Goal: Use online tool/utility: Utilize a website feature to perform a specific function

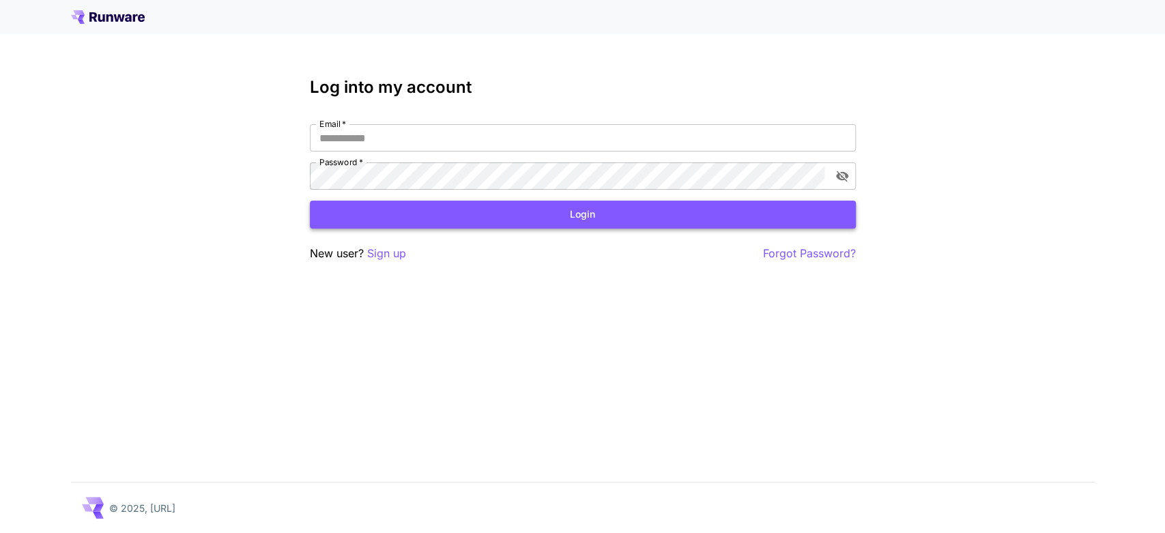
type input "**********"
click at [494, 216] on button "Login" at bounding box center [583, 215] width 546 height 28
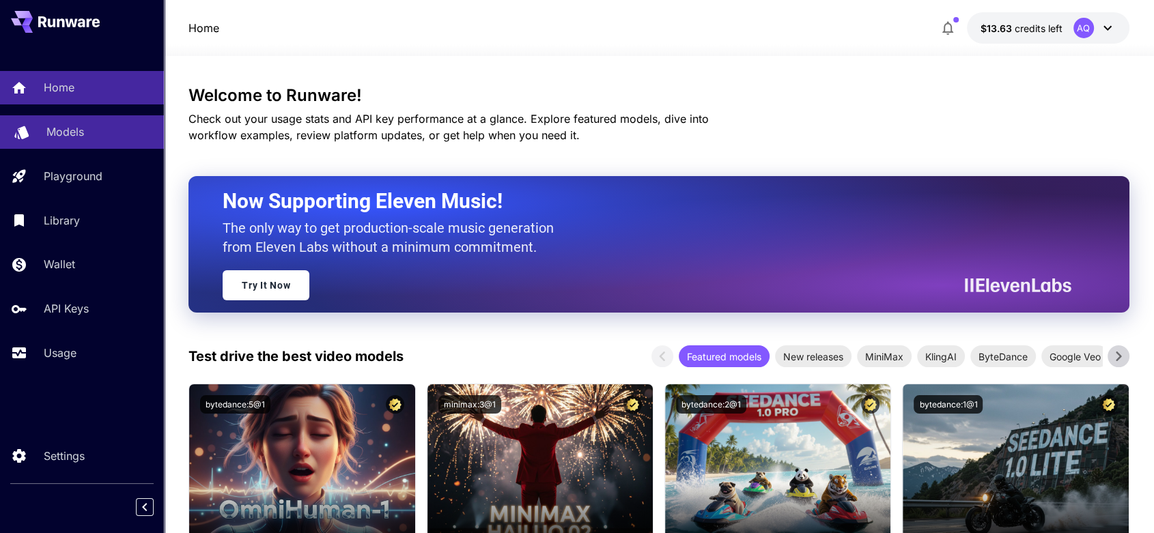
click at [59, 141] on link "Models" at bounding box center [82, 131] width 164 height 33
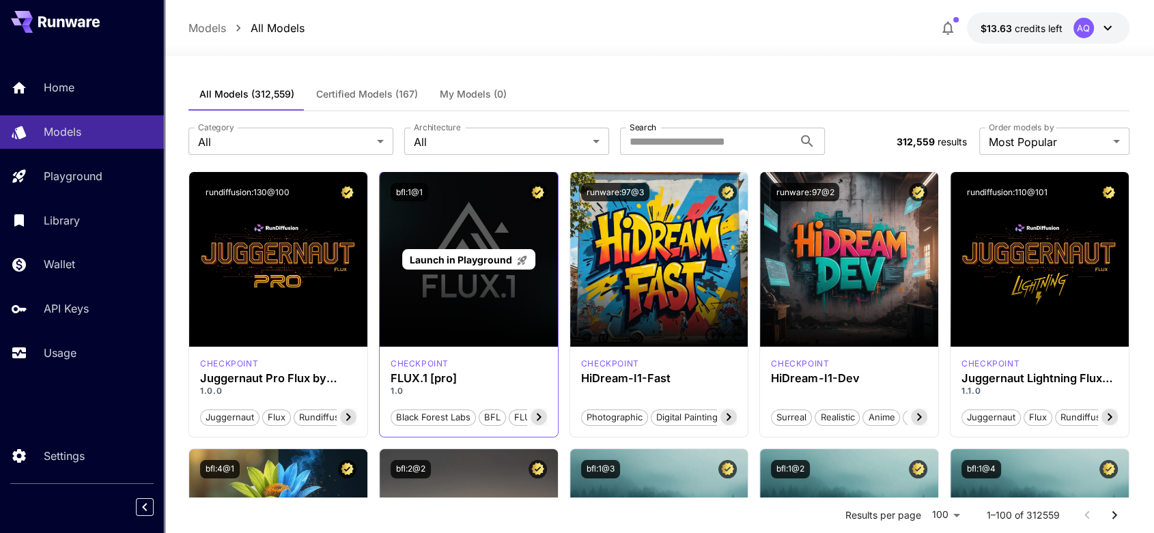
click at [484, 287] on div "Launch in Playground" at bounding box center [469, 259] width 178 height 175
click at [475, 260] on span "Launch in Playground" at bounding box center [461, 260] width 102 height 12
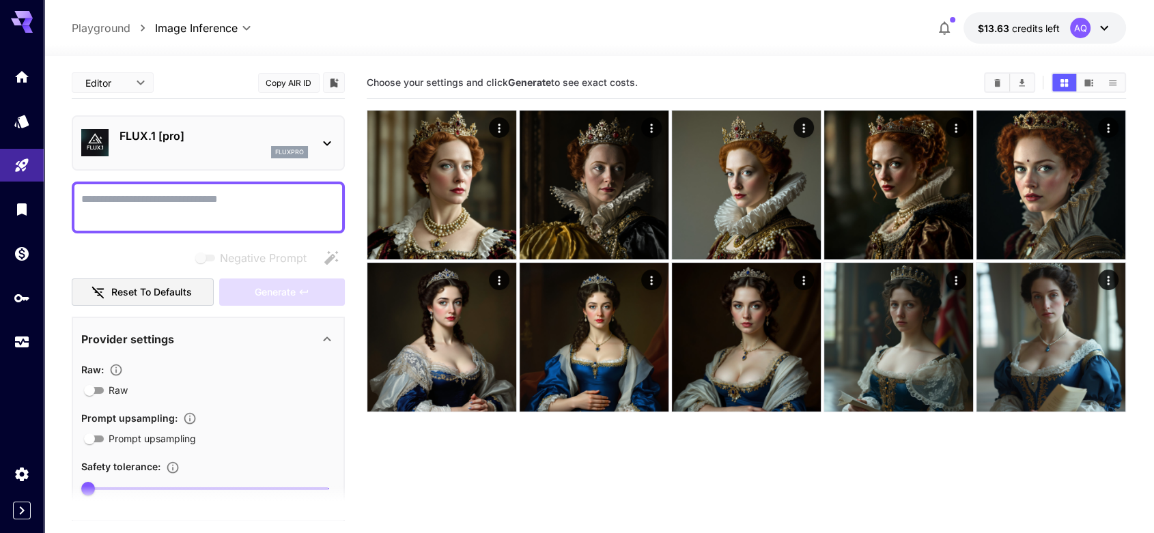
click at [164, 197] on textarea "Negative Prompt" at bounding box center [208, 207] width 254 height 33
paste textarea "**********"
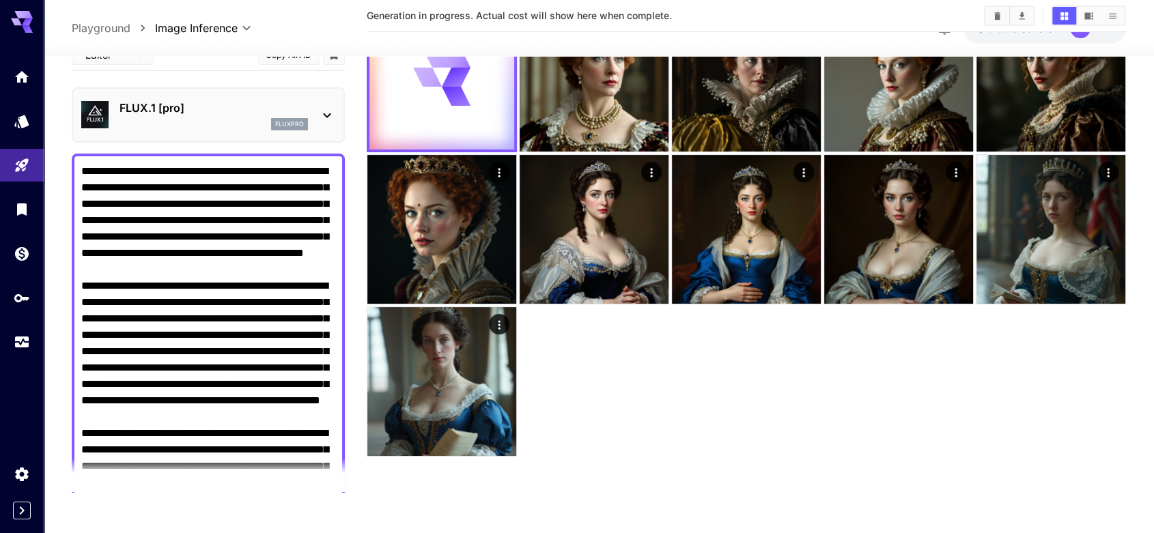
type textarea "**********"
click at [227, 114] on p "FLUX.1 [pro]" at bounding box center [213, 108] width 188 height 16
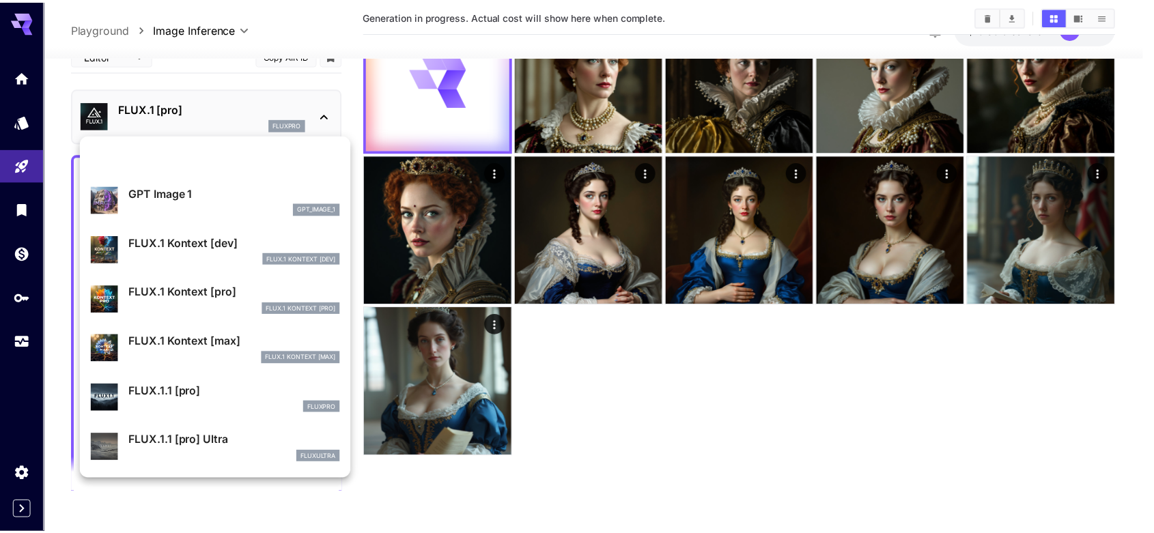
scroll to position [872, 0]
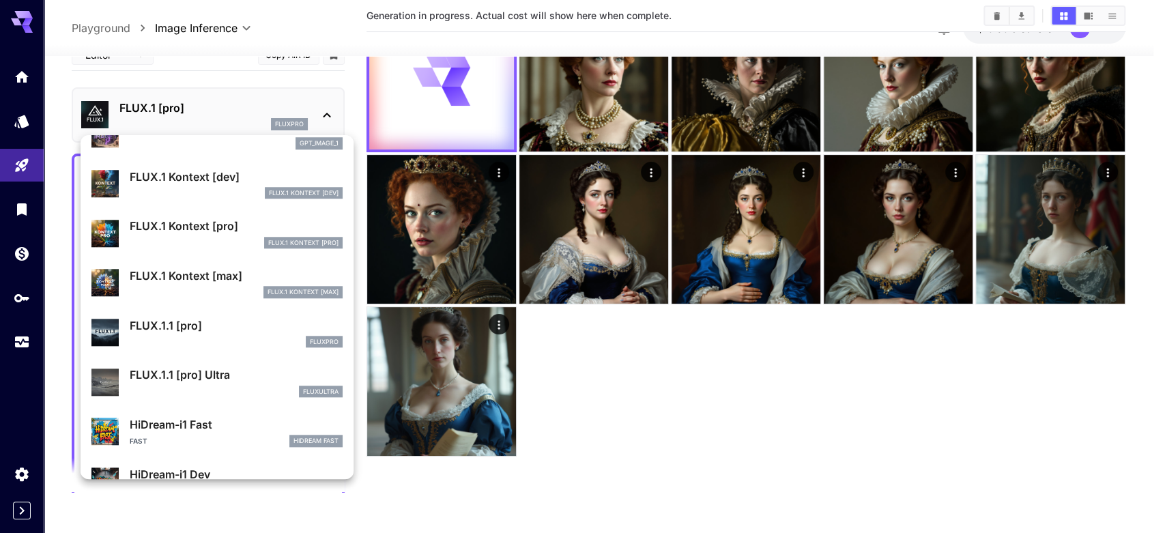
click at [180, 330] on p "FLUX.1.1 [pro]" at bounding box center [236, 325] width 213 height 16
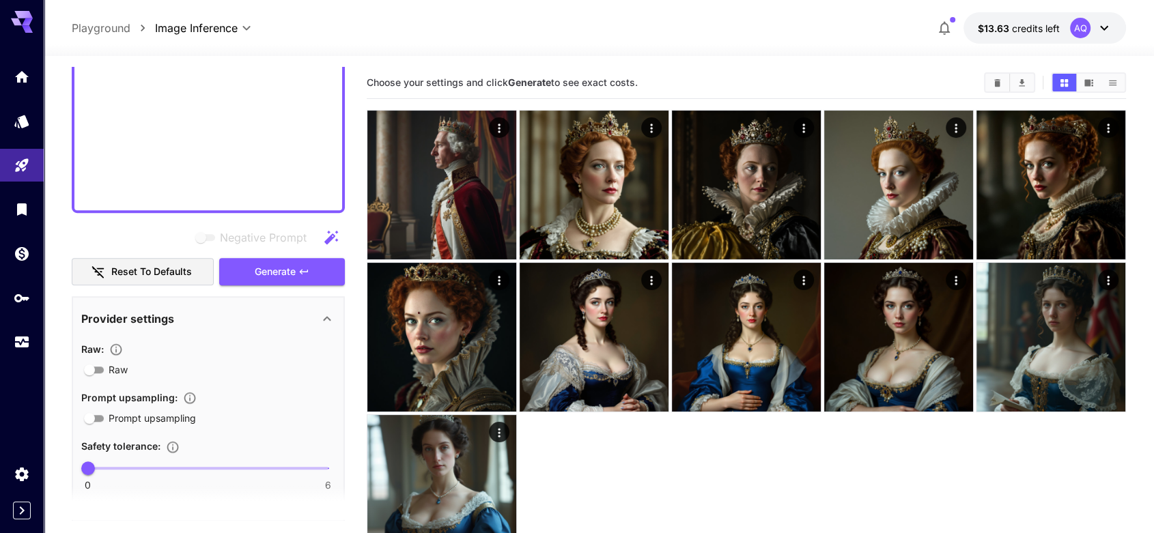
scroll to position [981, 0]
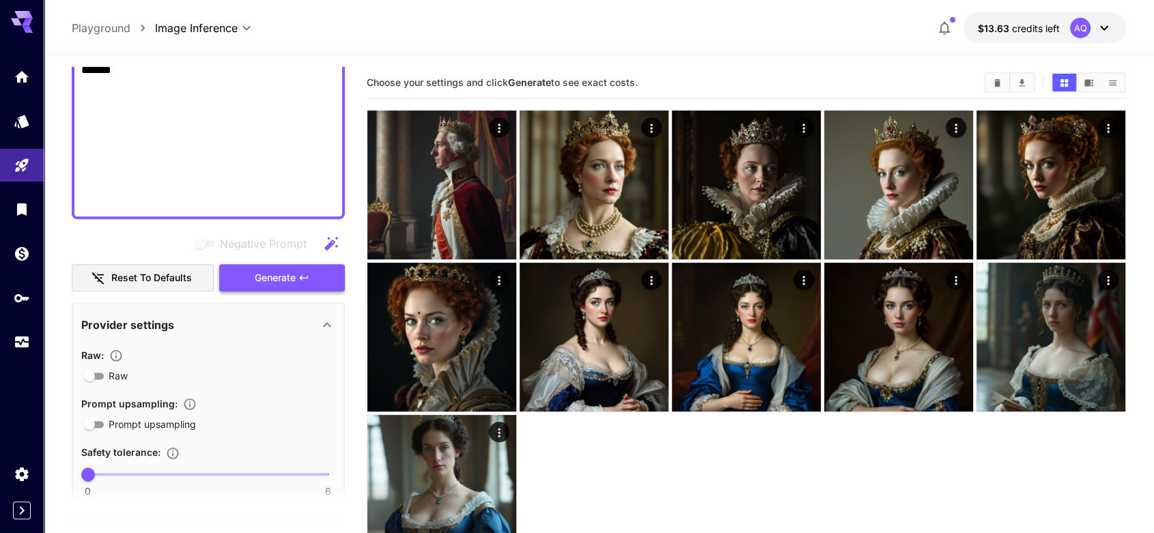
click at [285, 278] on span "Generate" at bounding box center [275, 278] width 41 height 17
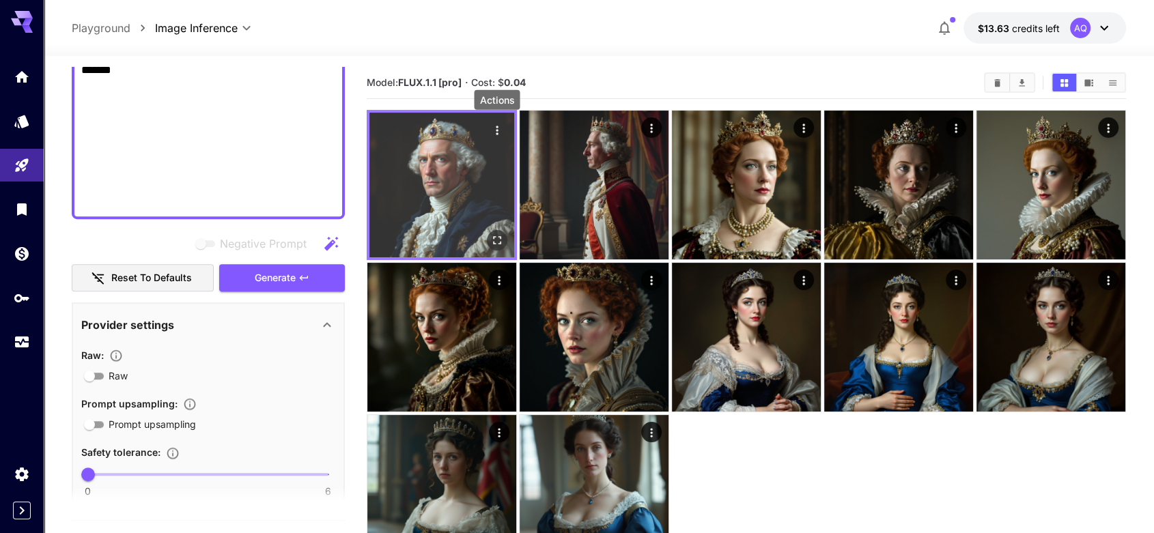
click at [496, 130] on icon "Actions" at bounding box center [497, 131] width 14 height 14
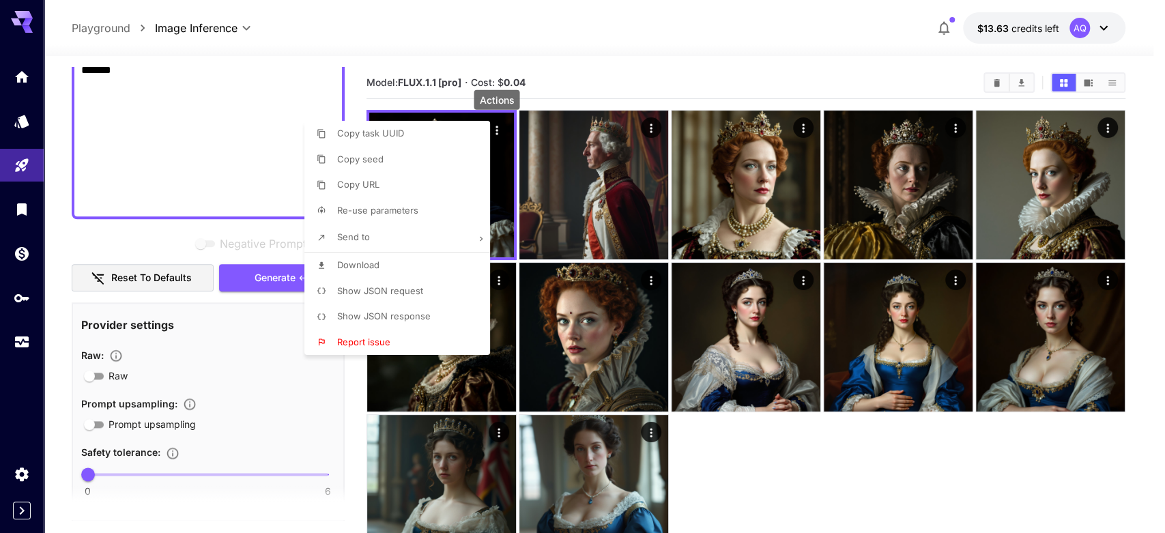
click at [371, 266] on span "Download" at bounding box center [358, 264] width 42 height 11
click at [422, 11] on div at bounding box center [582, 266] width 1165 height 533
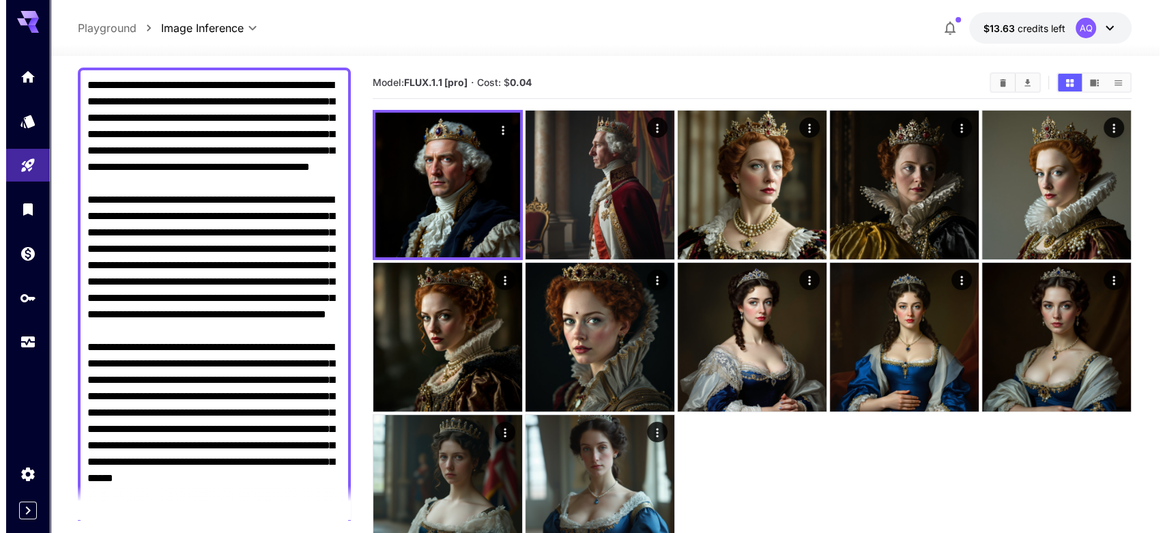
scroll to position [0, 0]
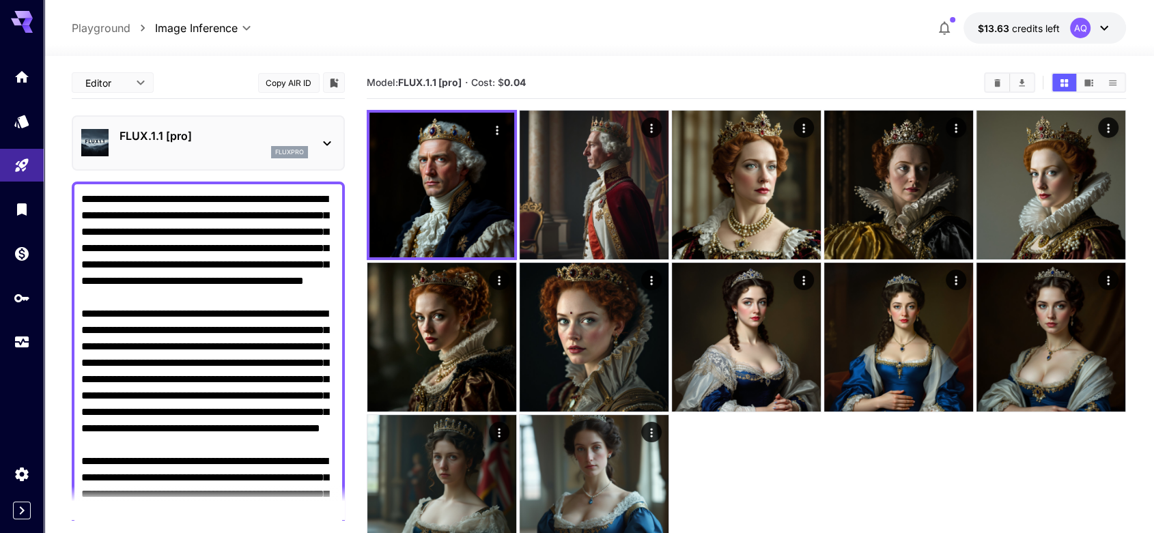
click at [324, 139] on icon at bounding box center [327, 143] width 16 height 16
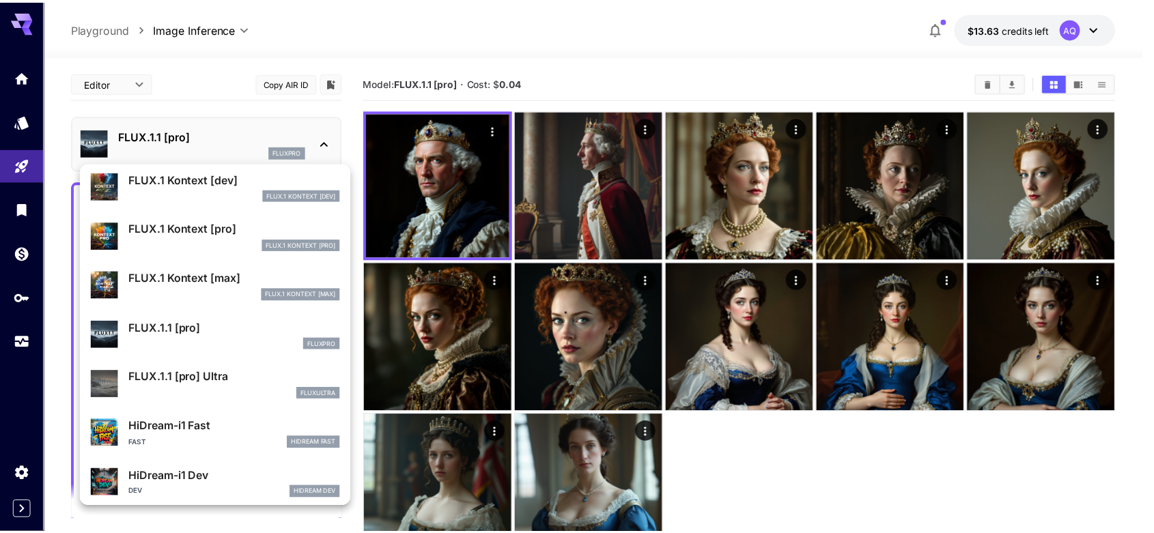
scroll to position [889, 0]
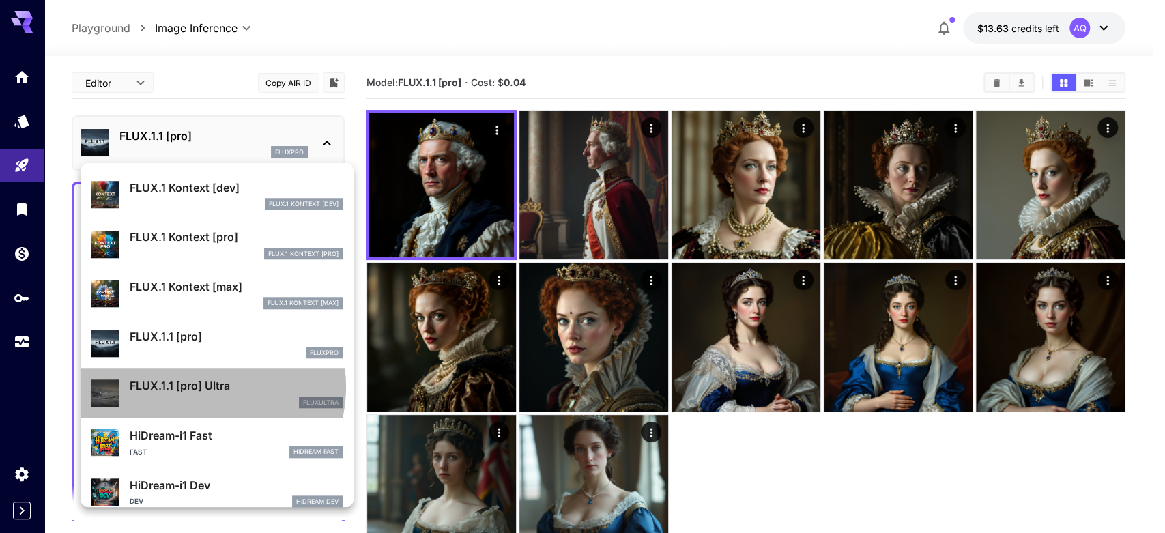
click at [205, 386] on p "FLUX.1.1 [pro] Ultra" at bounding box center [236, 385] width 213 height 16
type input "**********"
type input "****"
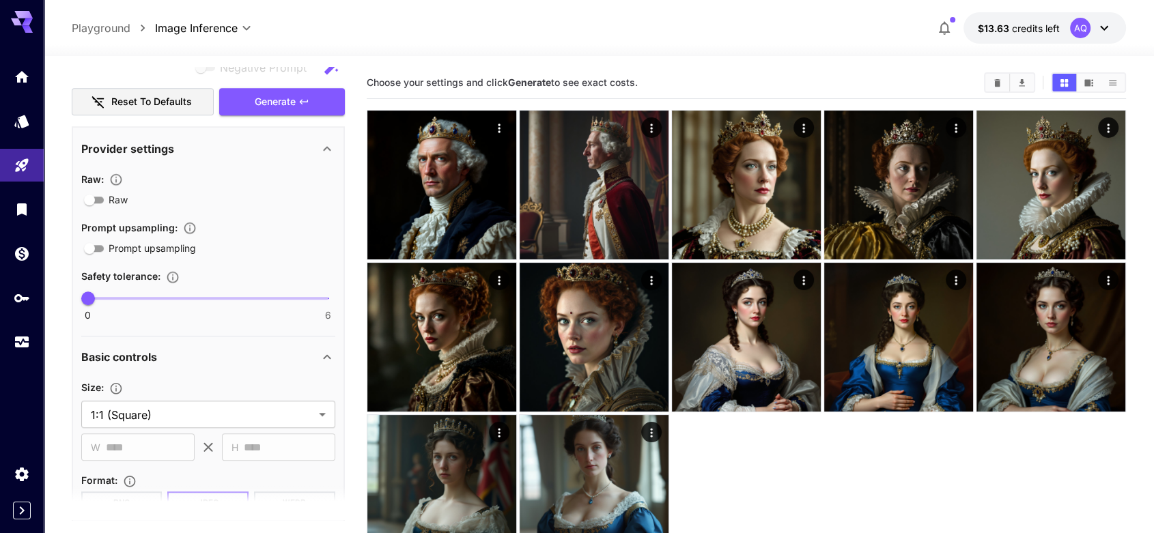
scroll to position [980, 0]
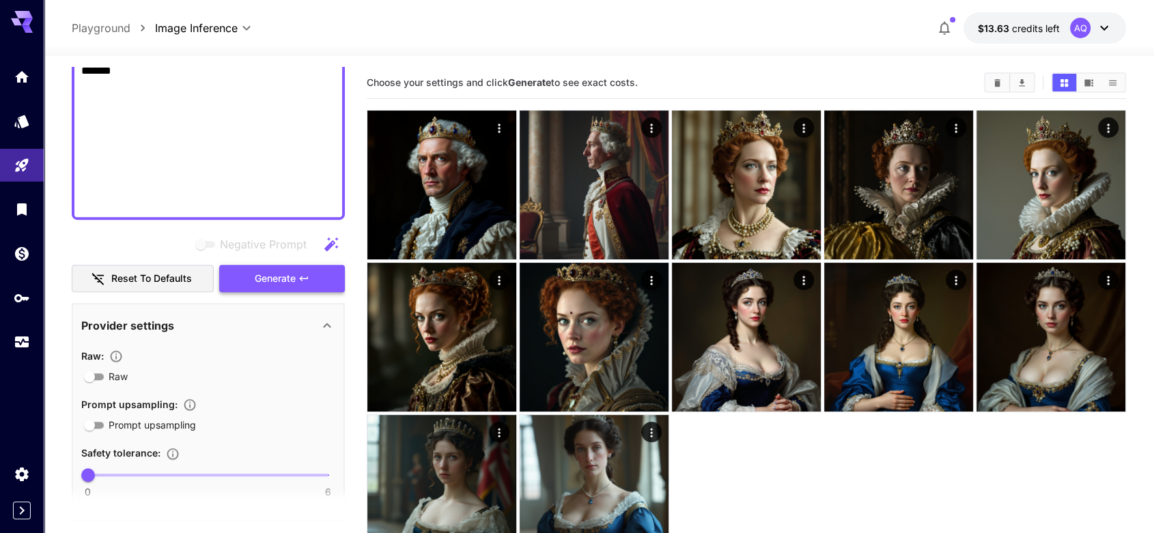
click at [289, 278] on span "Generate" at bounding box center [275, 278] width 41 height 17
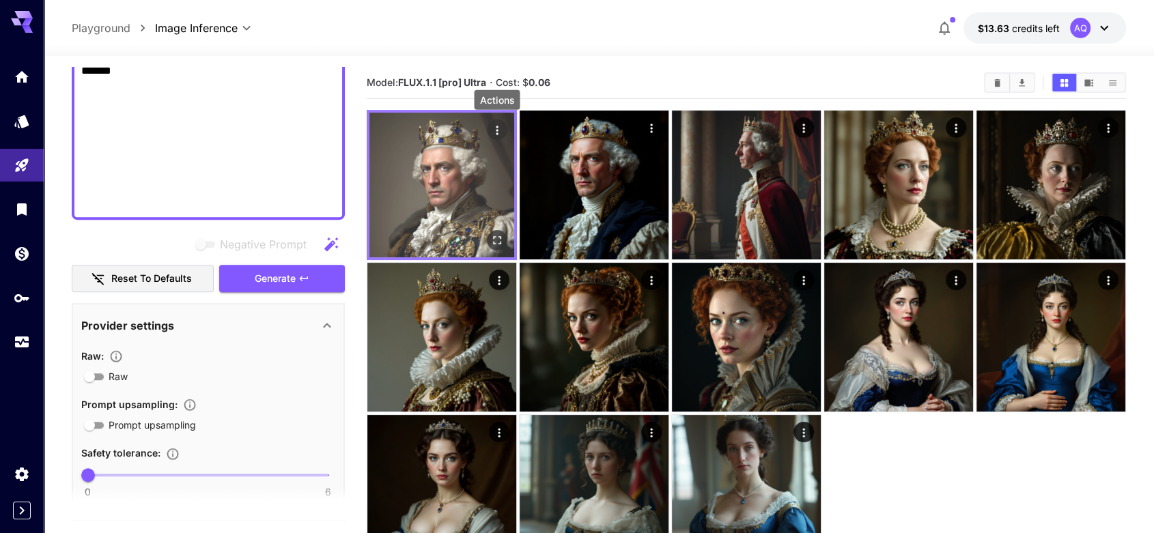
click at [494, 132] on icon "Actions" at bounding box center [497, 131] width 14 height 14
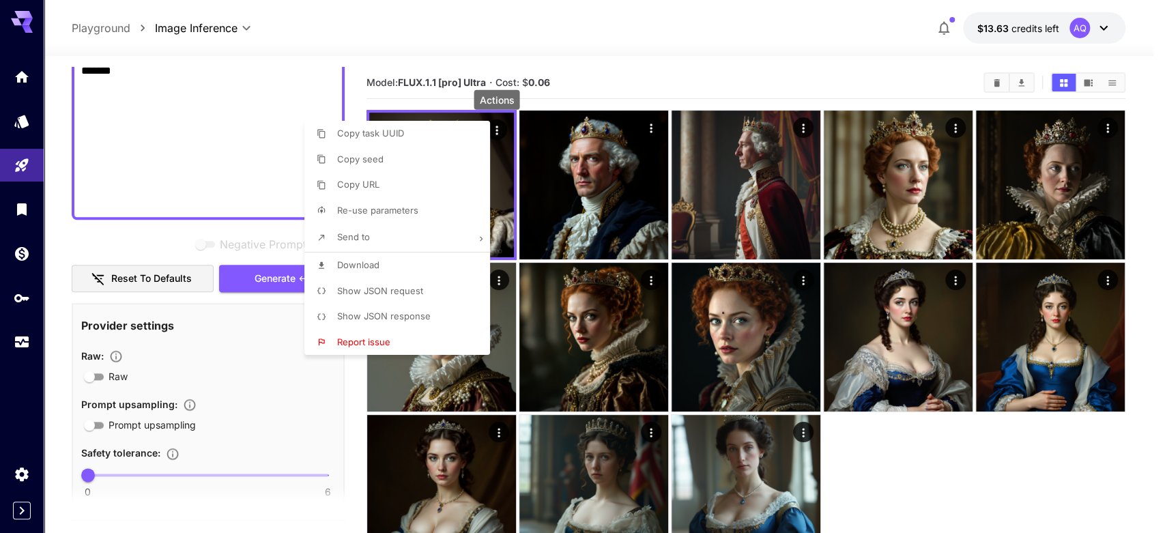
click at [382, 270] on li "Download" at bounding box center [401, 266] width 194 height 26
click at [677, 31] on div at bounding box center [582, 266] width 1165 height 533
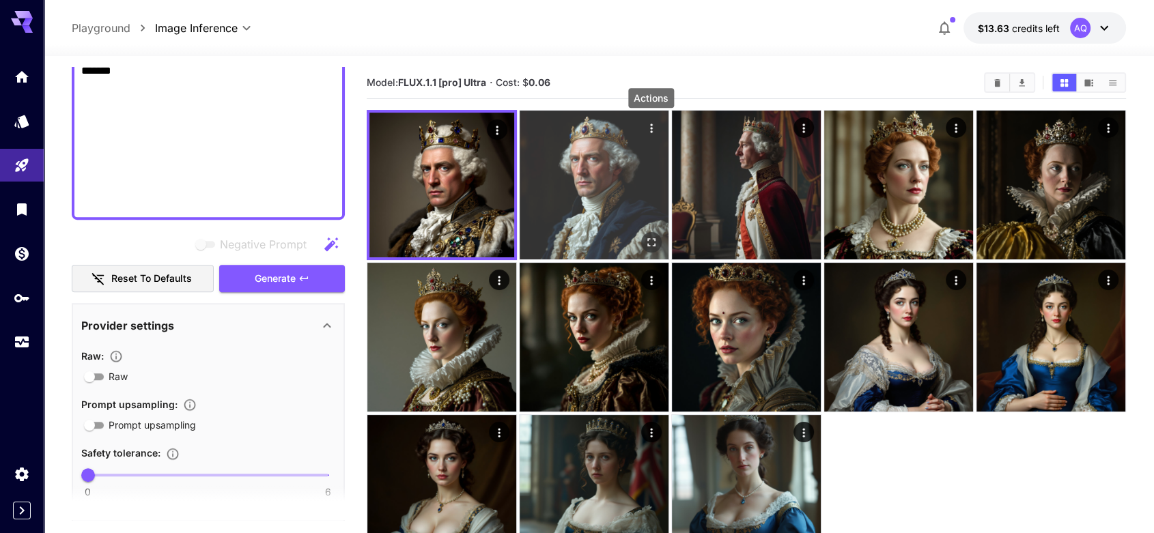
click at [653, 128] on icon "Actions" at bounding box center [651, 128] width 14 height 14
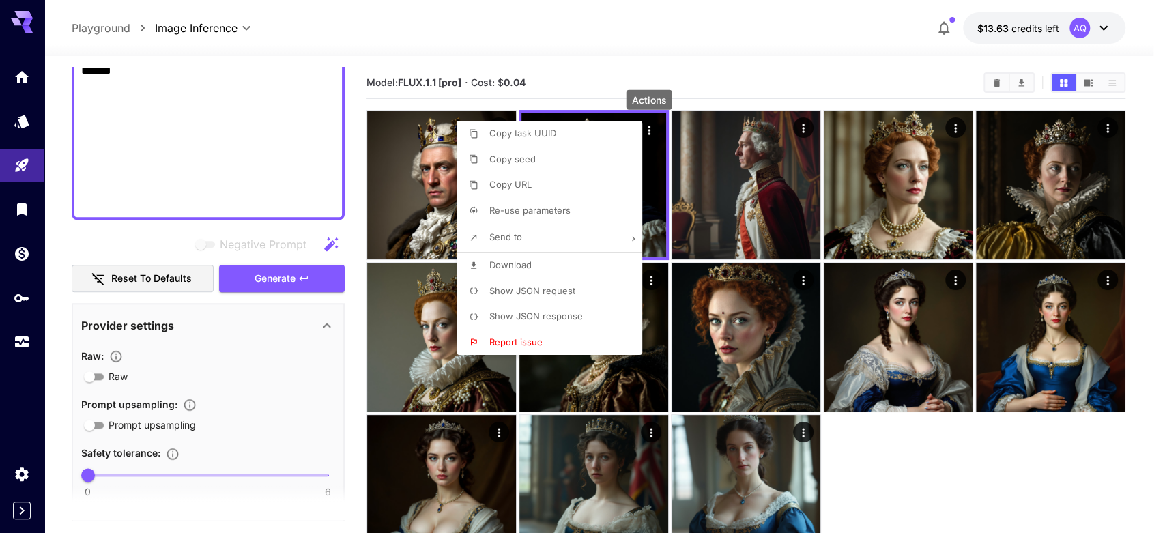
click at [536, 258] on li "Download" at bounding box center [554, 266] width 194 height 26
drag, startPoint x: 584, startPoint y: 50, endPoint x: 564, endPoint y: 53, distance: 20.7
click at [584, 50] on div at bounding box center [582, 266] width 1165 height 533
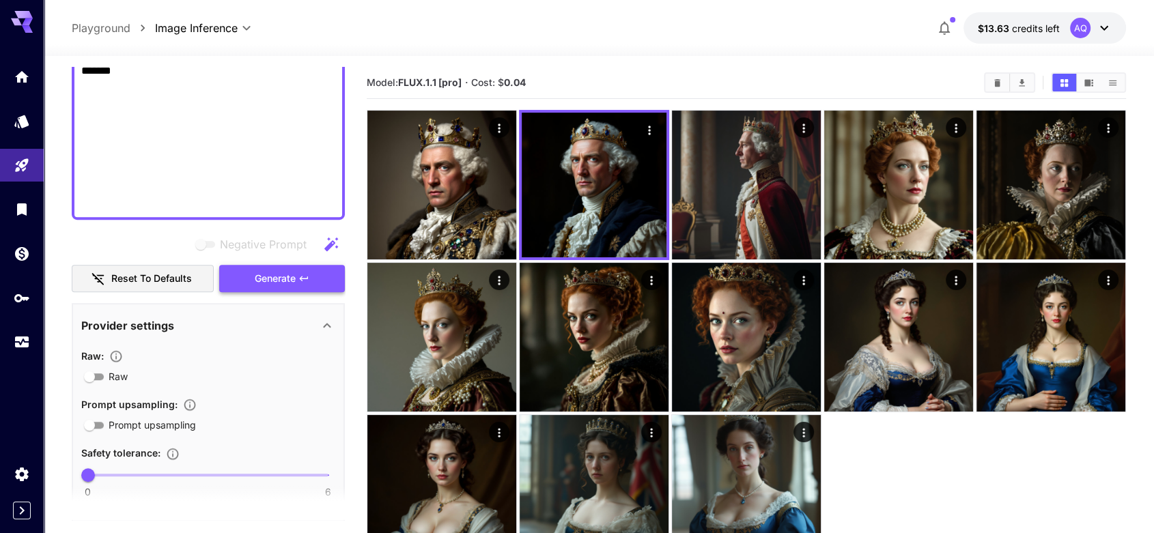
click at [294, 277] on span "Generate" at bounding box center [275, 278] width 41 height 17
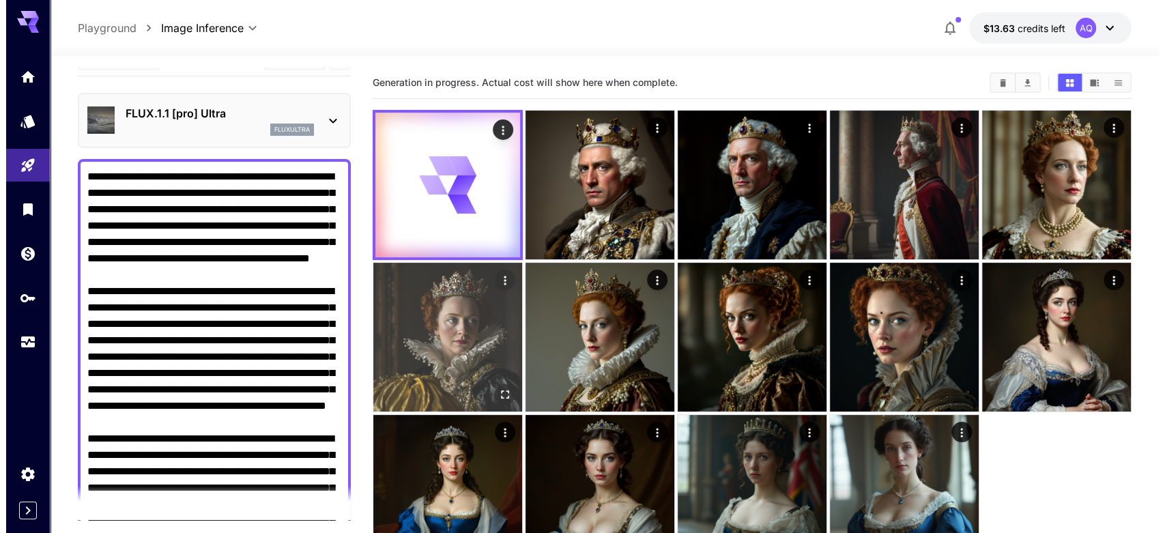
scroll to position [0, 0]
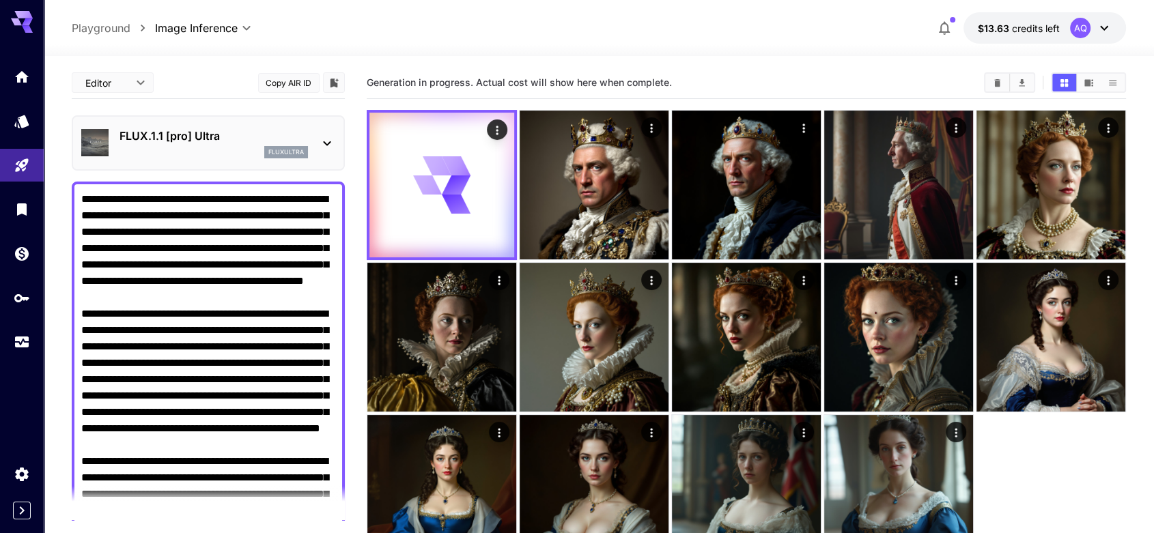
click at [320, 141] on icon at bounding box center [327, 143] width 16 height 16
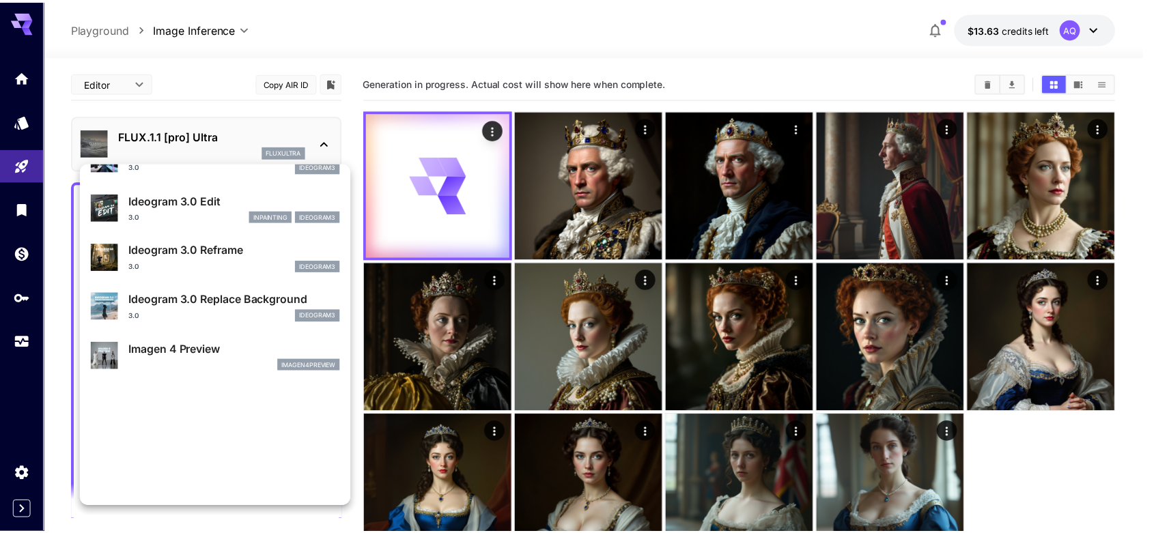
scroll to position [532, 0]
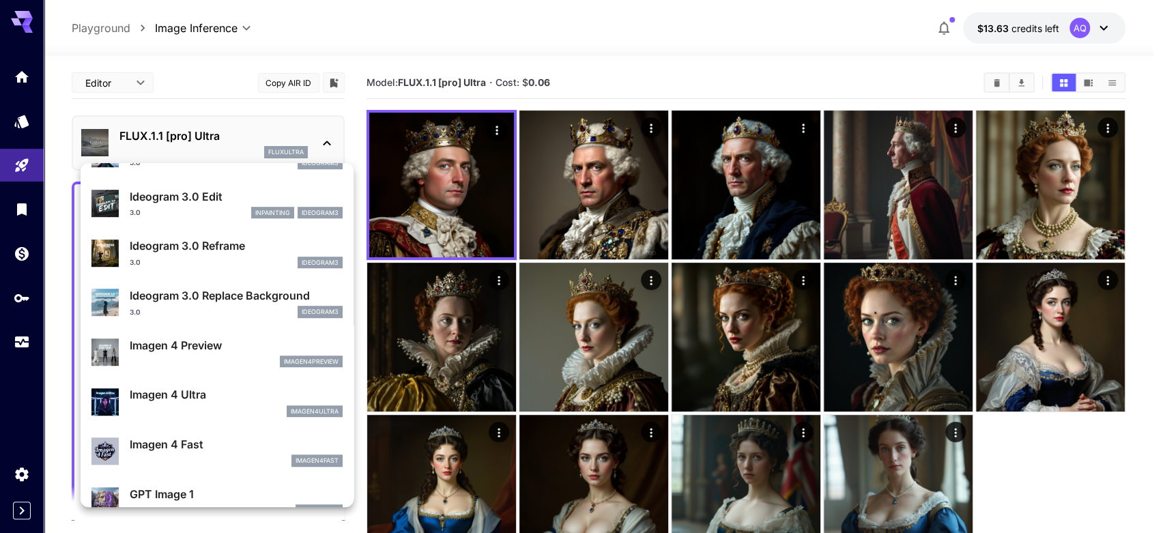
click at [498, 125] on div at bounding box center [582, 266] width 1165 height 533
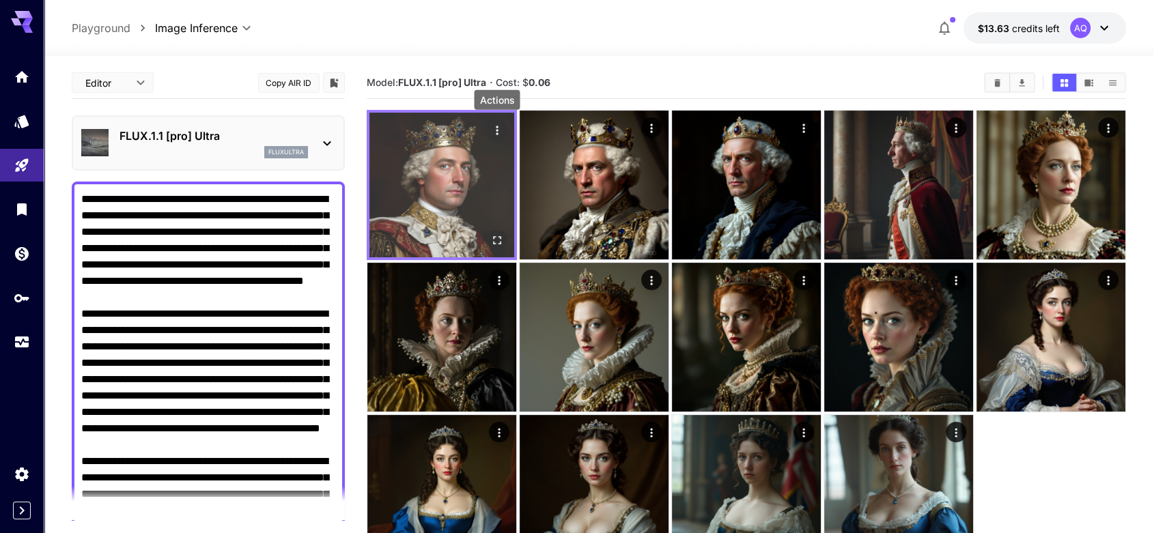
click at [497, 130] on icon "Actions" at bounding box center [497, 130] width 2 height 9
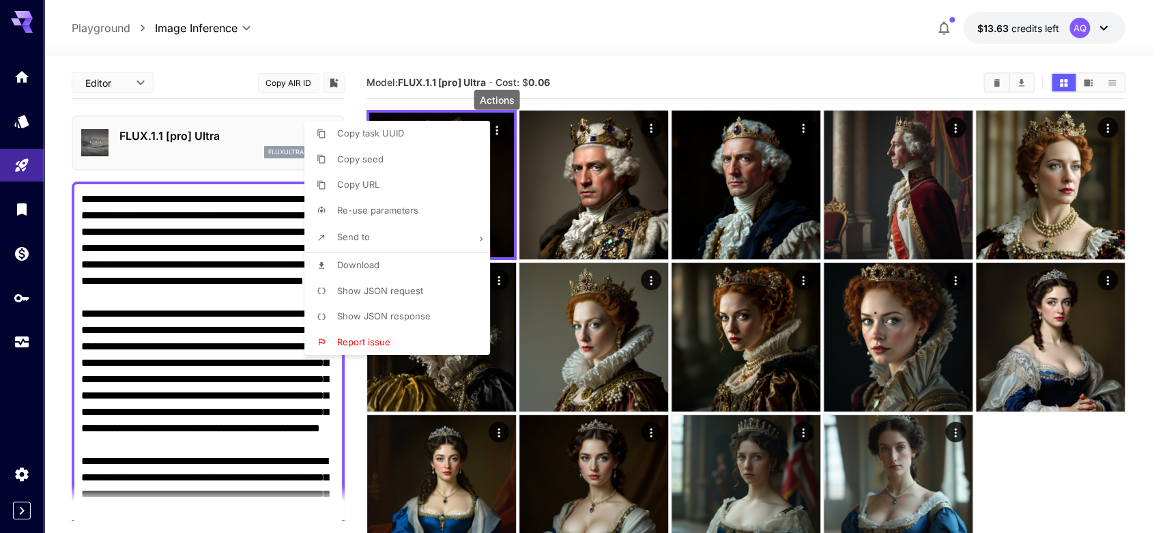
click at [392, 266] on li "Download" at bounding box center [401, 266] width 194 height 26
click at [620, 29] on div at bounding box center [582, 266] width 1165 height 533
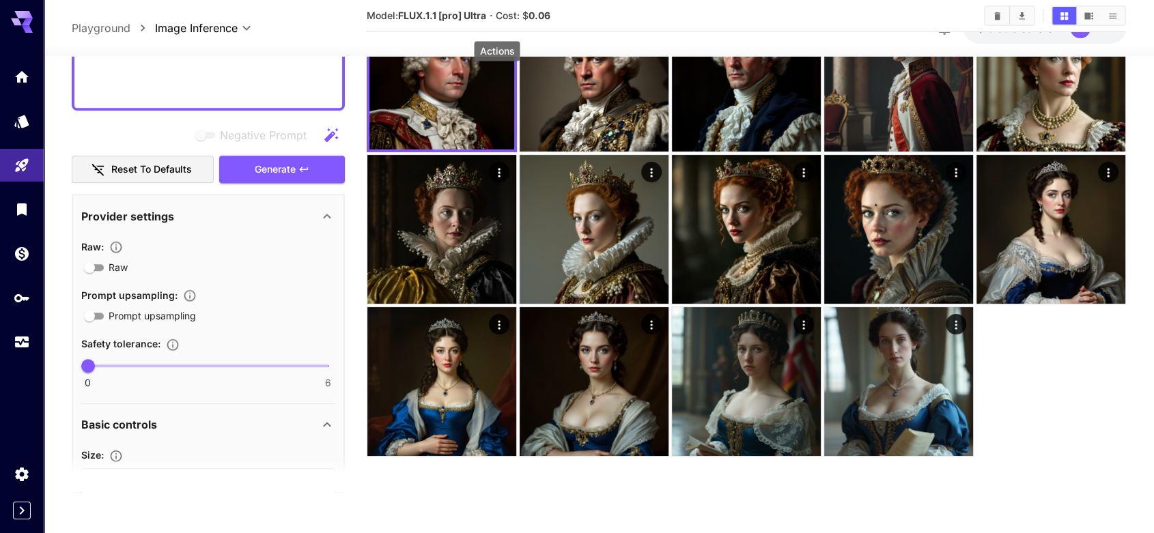
scroll to position [1239, 0]
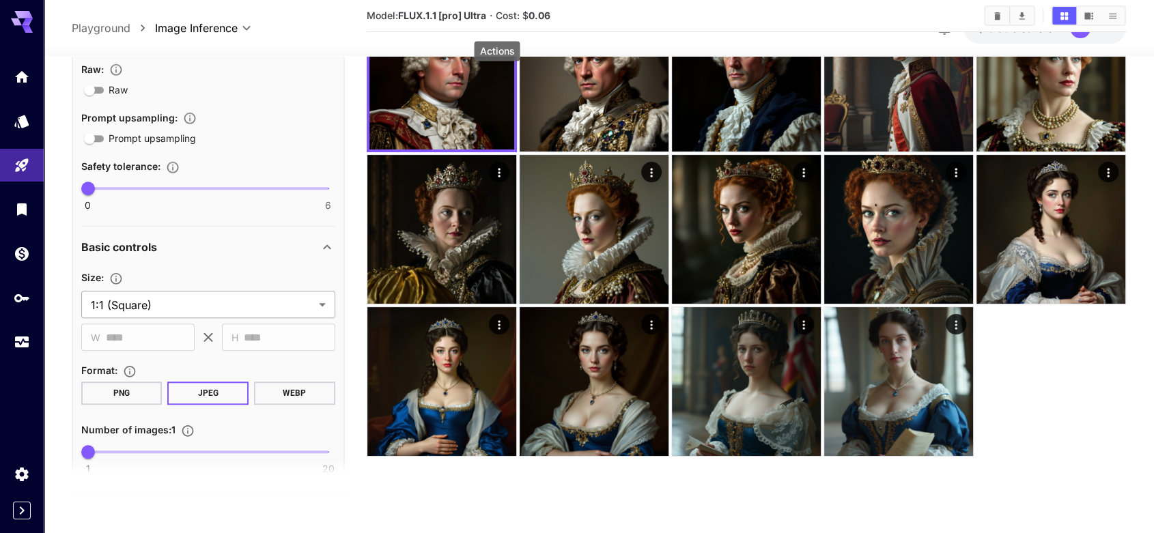
click at [269, 299] on body "**********" at bounding box center [577, 212] width 1154 height 641
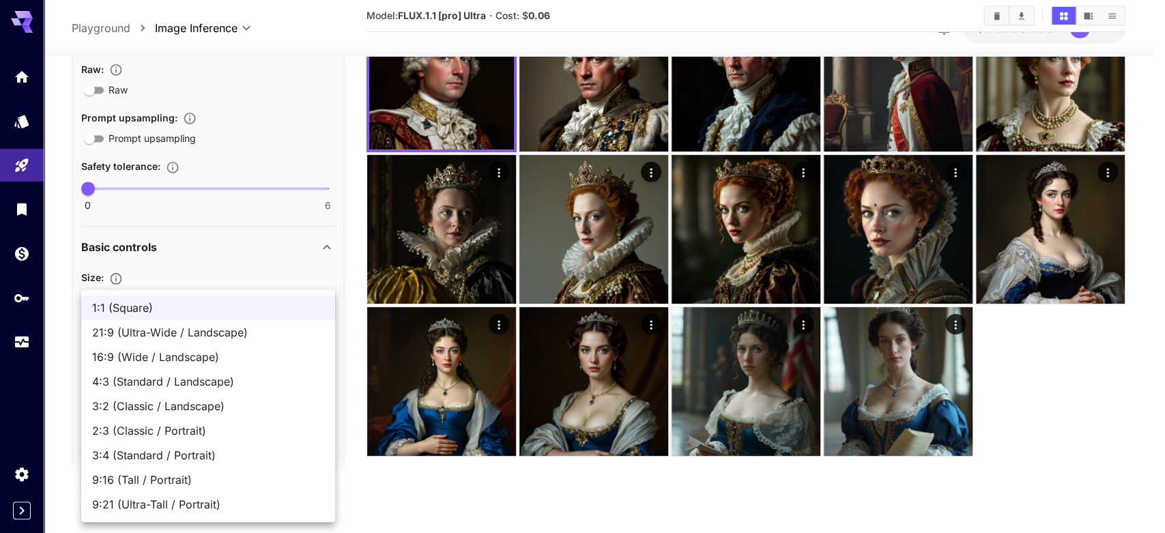
click at [225, 330] on span "21:9 (Ultra-Wide / Landscape)" at bounding box center [208, 332] width 232 height 16
type input "**********"
type input "****"
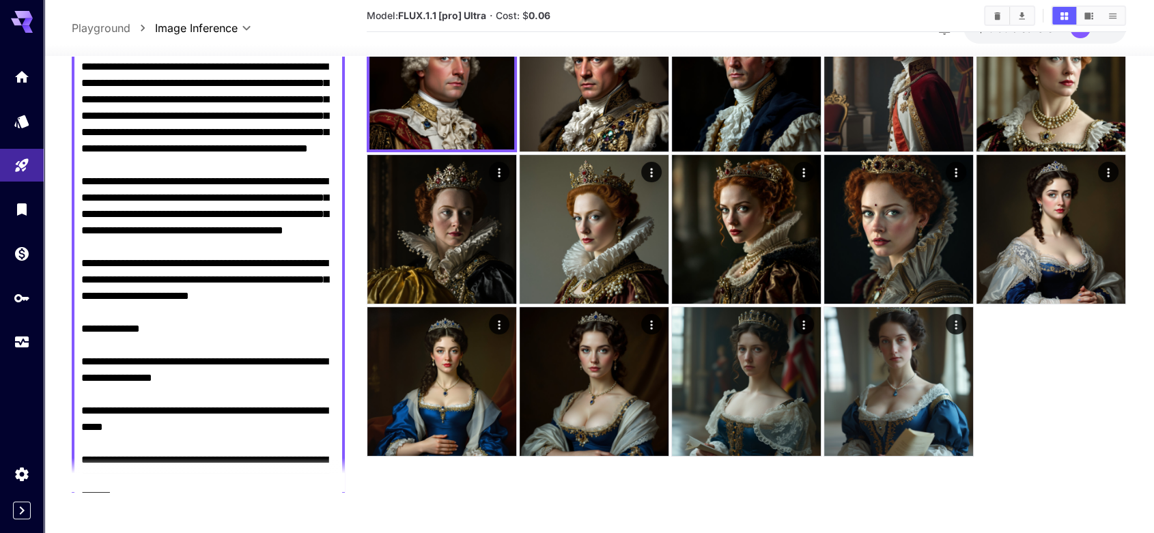
scroll to position [885, 0]
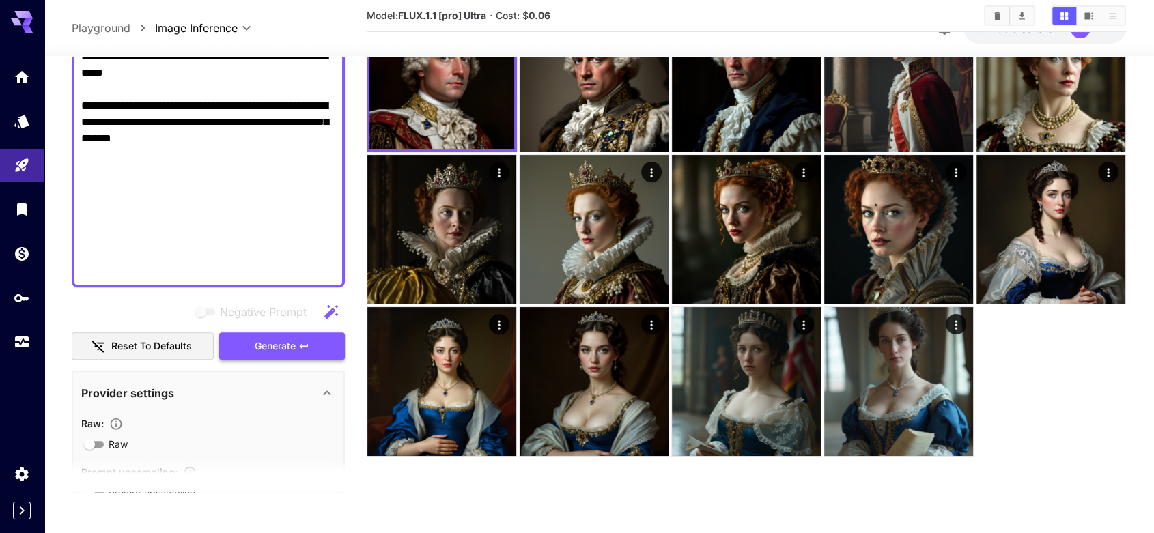
click at [271, 343] on span "Generate" at bounding box center [275, 346] width 41 height 17
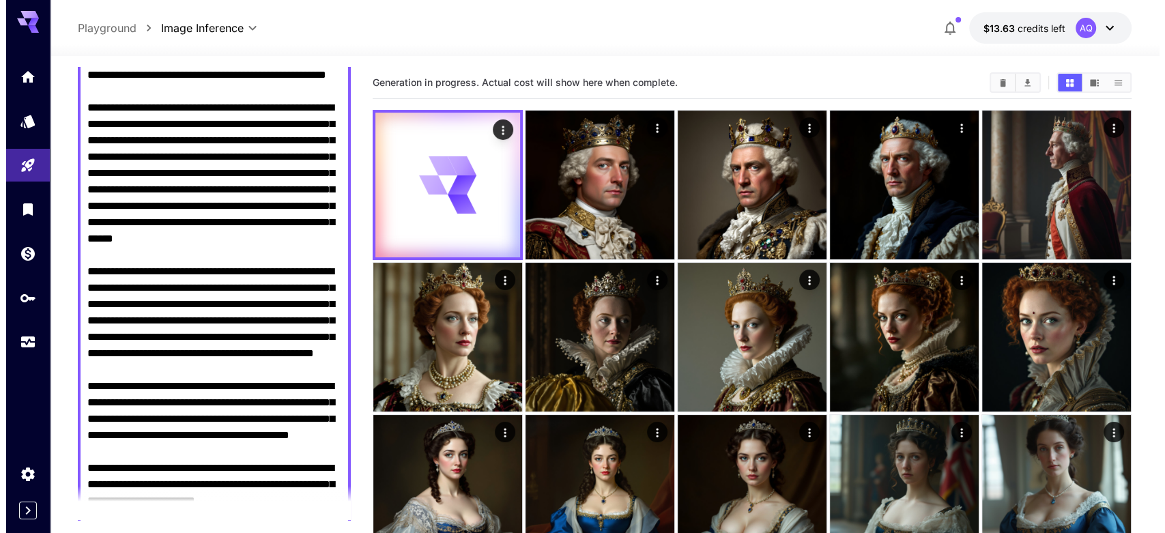
scroll to position [0, 0]
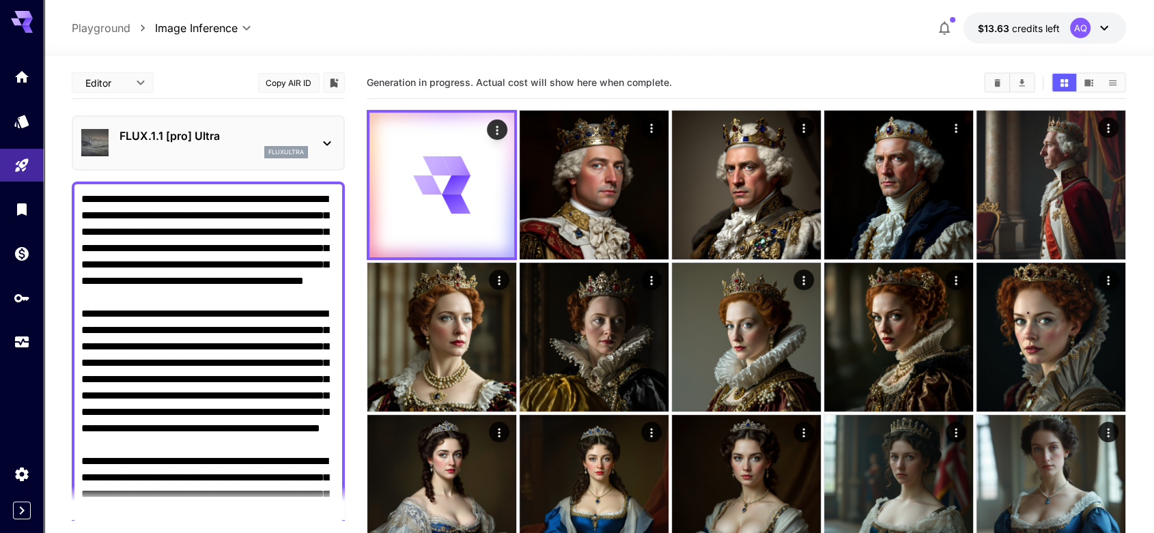
click at [325, 141] on icon at bounding box center [327, 143] width 16 height 16
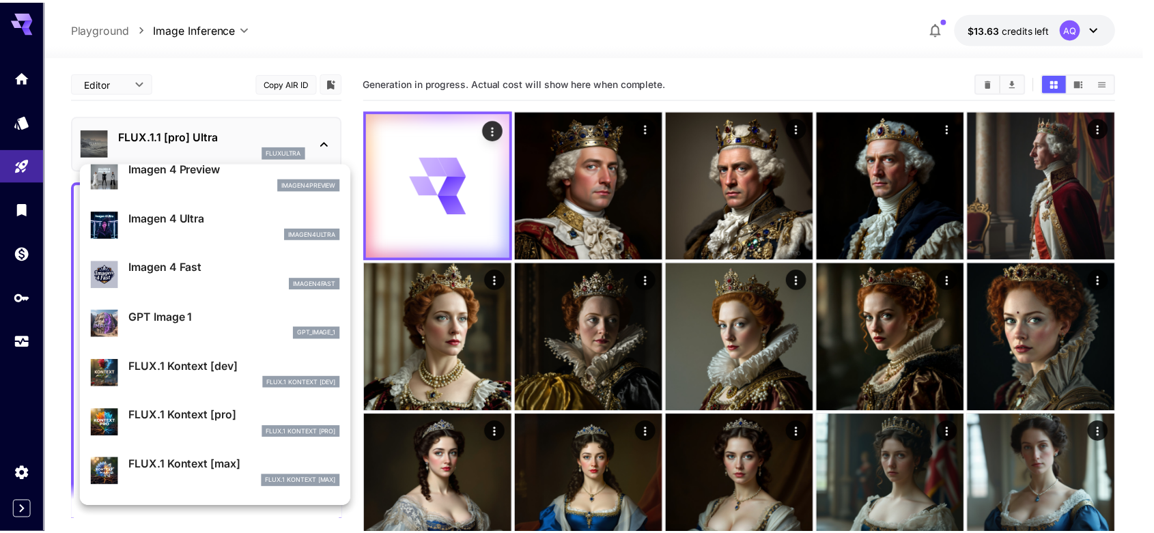
scroll to position [887, 0]
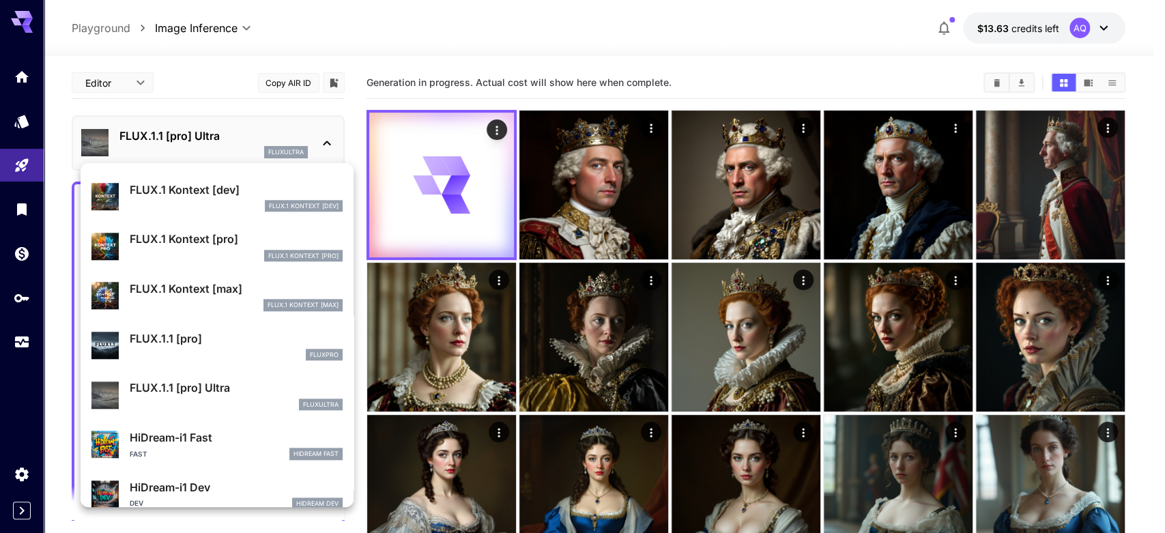
click at [188, 341] on p "FLUX.1.1 [pro]" at bounding box center [236, 338] width 213 height 16
type input "**********"
type input "****"
type input "***"
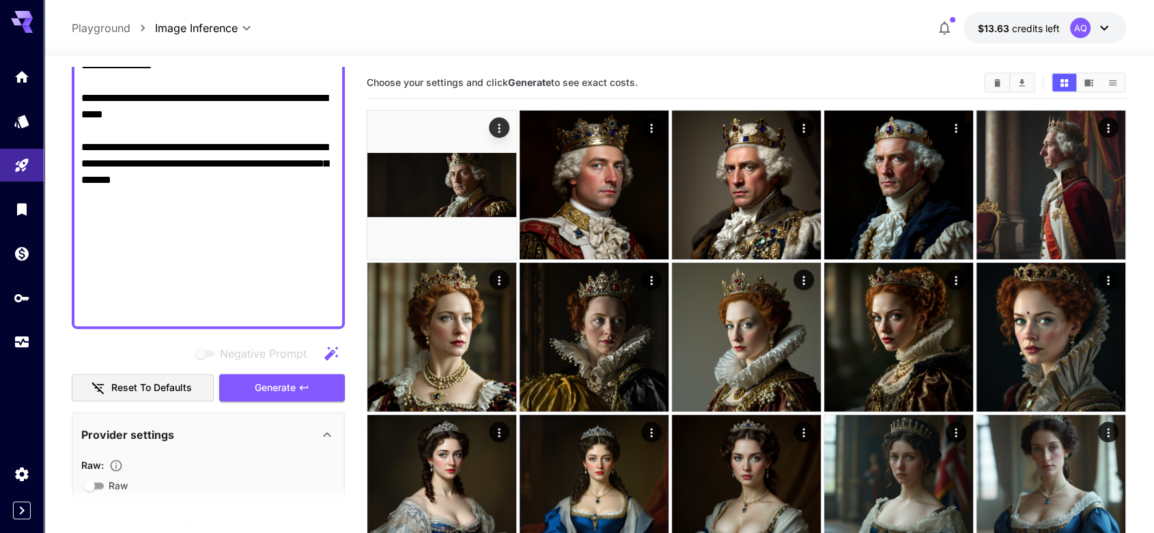
scroll to position [885, 0]
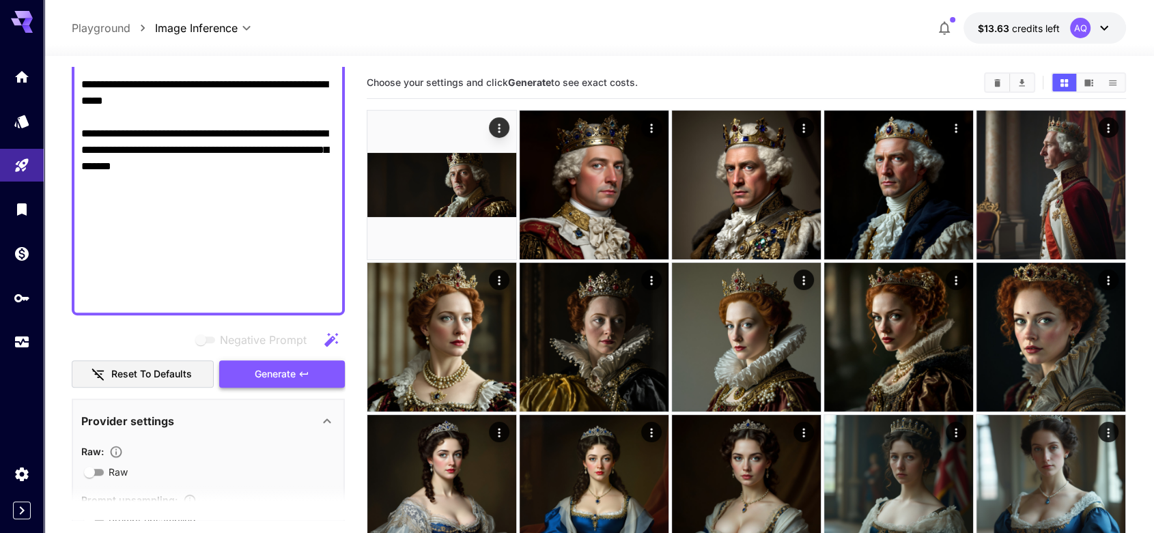
click at [273, 375] on span "Generate" at bounding box center [275, 374] width 41 height 17
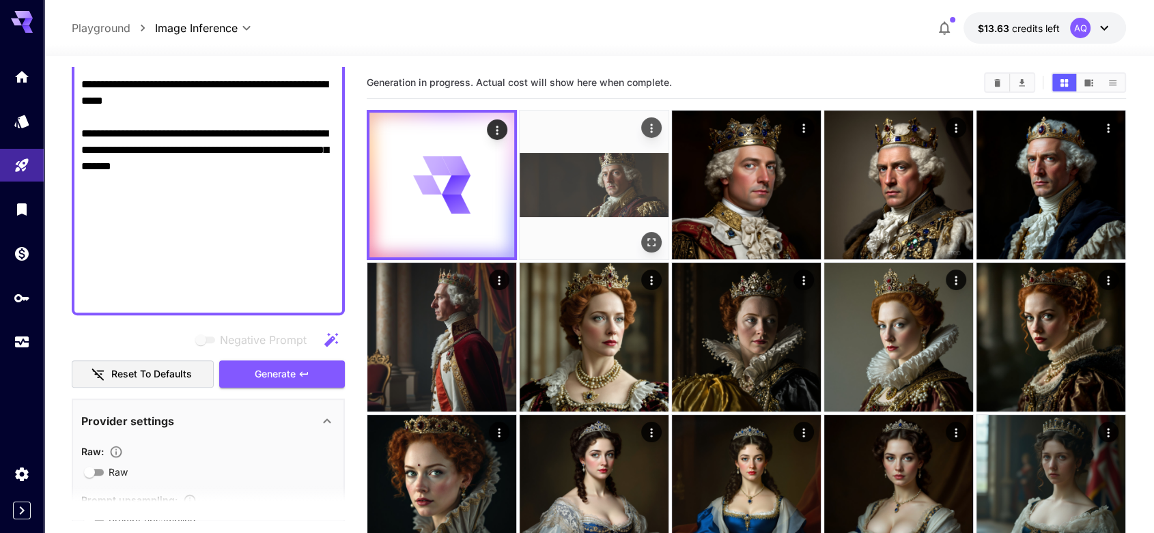
click at [625, 164] on img at bounding box center [593, 185] width 149 height 149
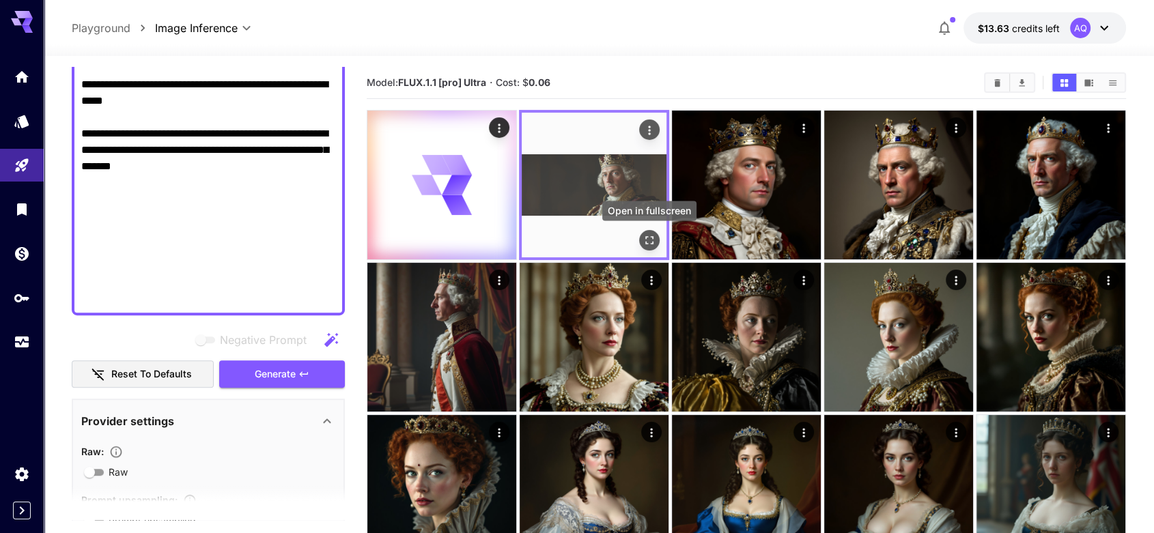
click at [646, 240] on icon "Open in fullscreen" at bounding box center [649, 240] width 14 height 14
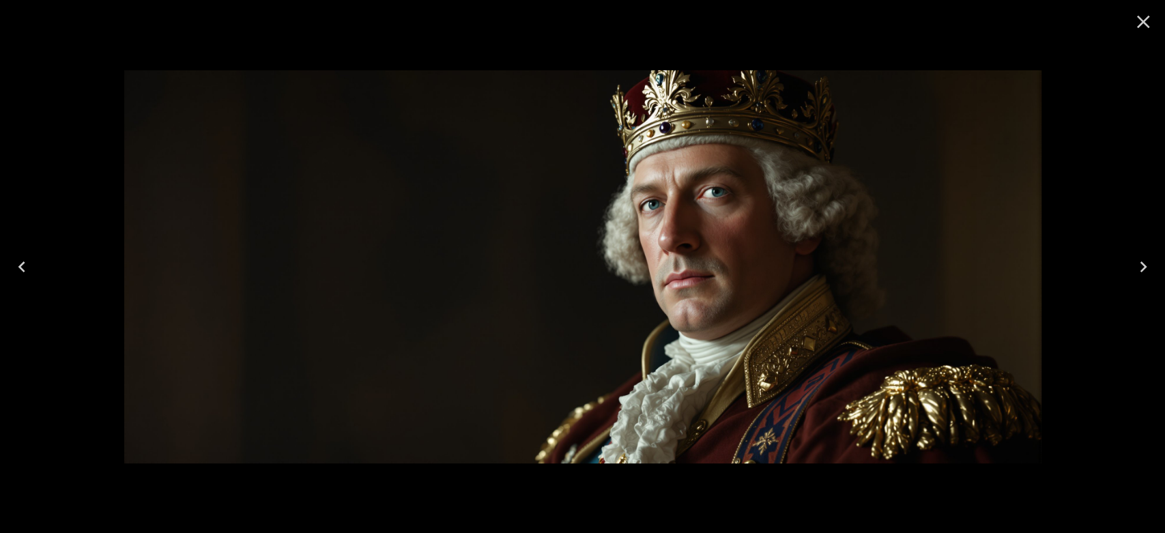
click at [1139, 21] on icon "Close" at bounding box center [1143, 22] width 22 height 22
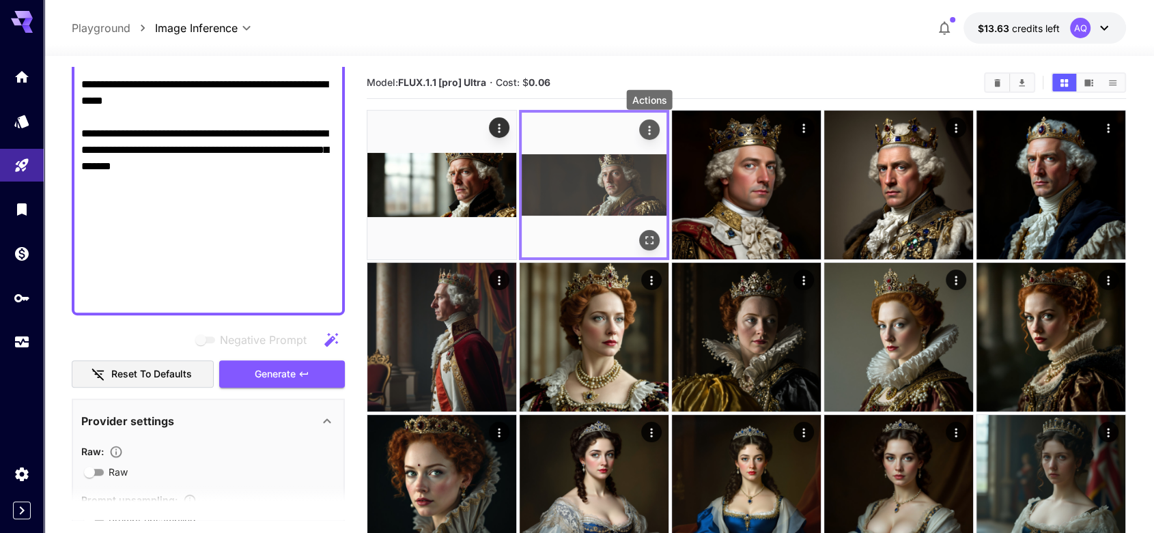
click at [648, 128] on icon "Actions" at bounding box center [649, 131] width 14 height 14
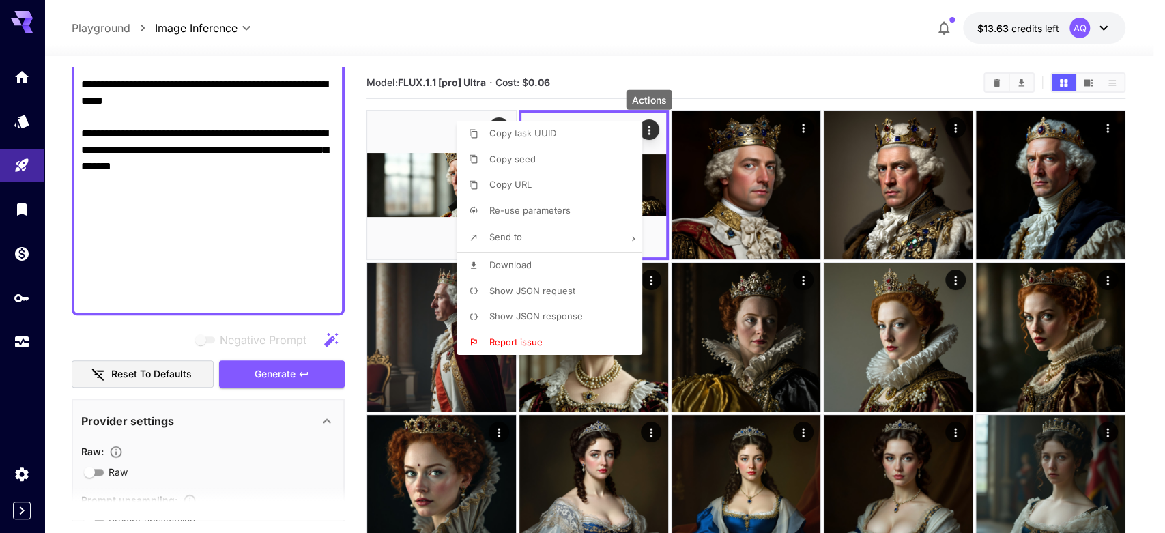
click at [526, 267] on span "Download" at bounding box center [510, 264] width 42 height 11
click at [416, 176] on div at bounding box center [582, 266] width 1165 height 533
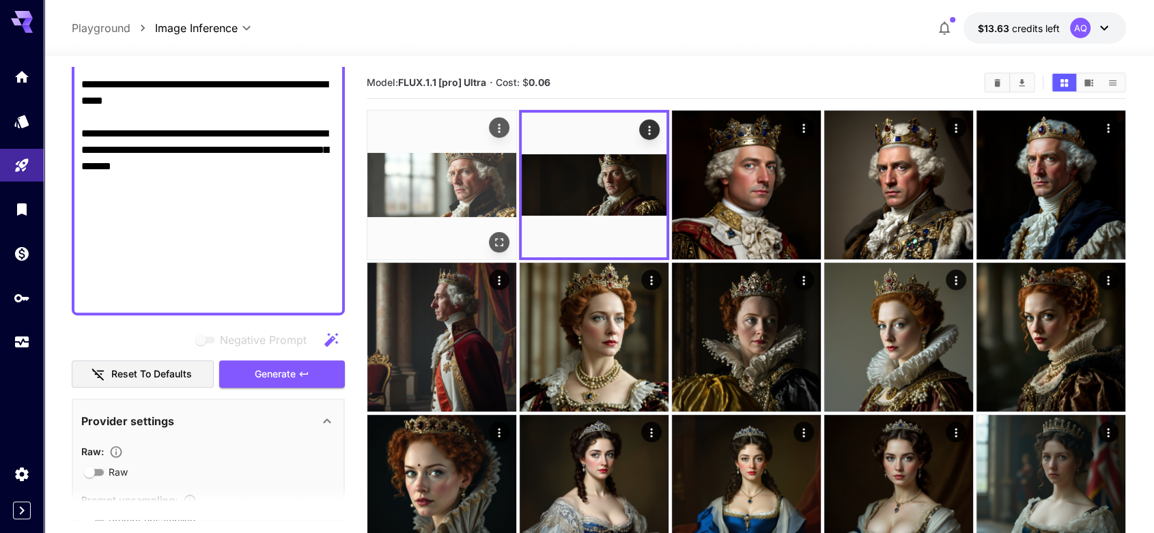
click at [430, 175] on img at bounding box center [441, 185] width 149 height 149
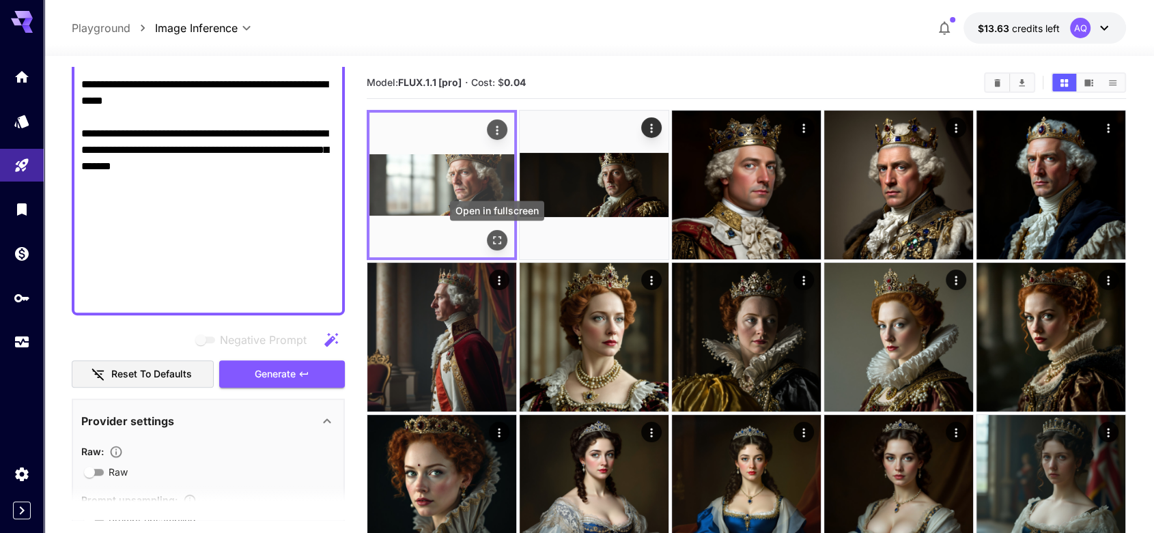
click at [498, 238] on icon "Open in fullscreen" at bounding box center [497, 240] width 14 height 14
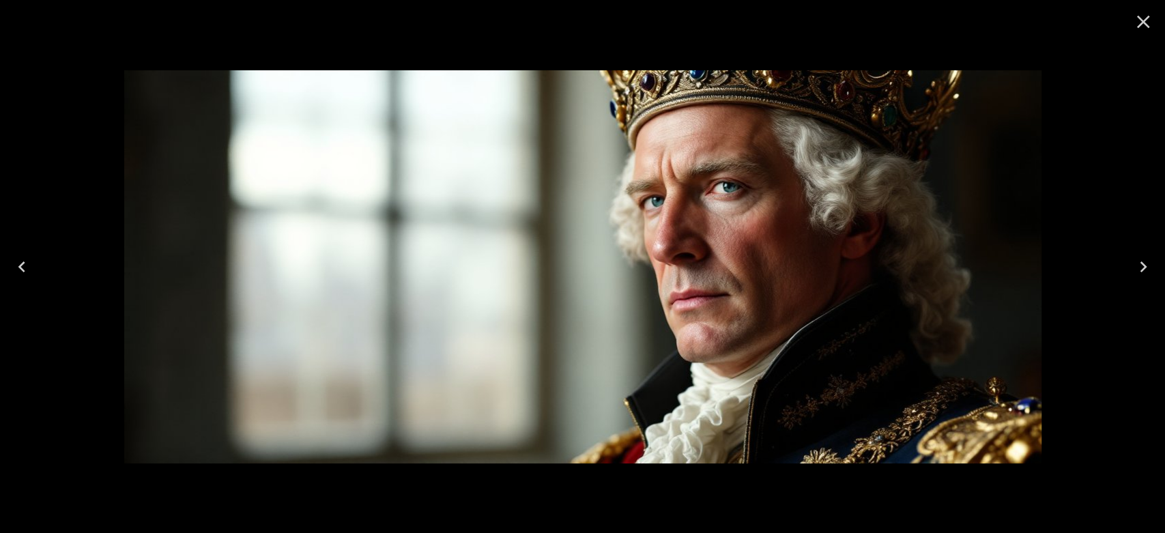
click at [1147, 18] on icon "Close" at bounding box center [1143, 22] width 13 height 13
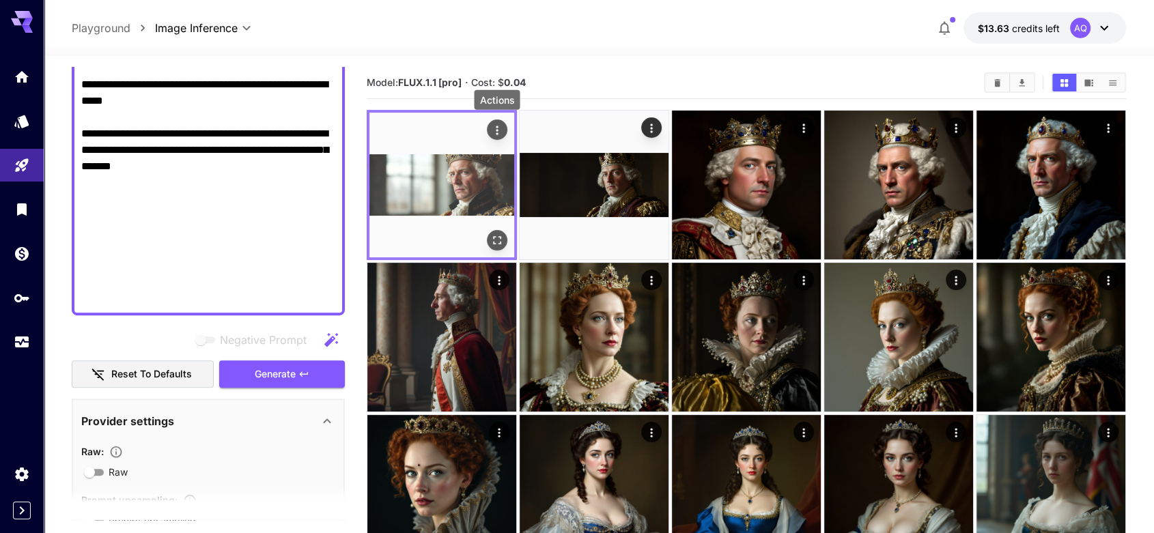
click at [500, 126] on icon "Actions" at bounding box center [497, 131] width 14 height 14
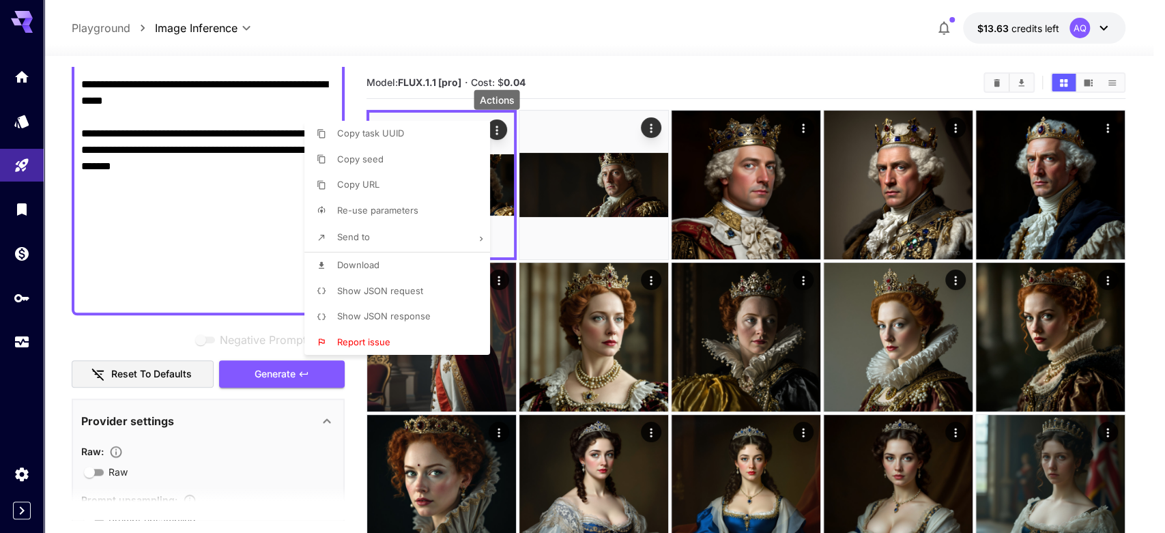
click at [379, 257] on li "Download" at bounding box center [401, 266] width 194 height 26
click at [606, 67] on div at bounding box center [582, 266] width 1165 height 533
